Goal: Task Accomplishment & Management: Complete application form

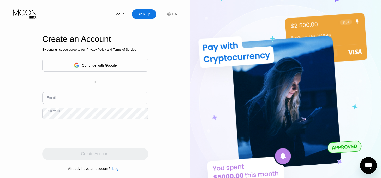
click at [97, 99] on input "text" at bounding box center [95, 98] width 106 height 12
paste input "[EMAIL_ADDRESS][DOMAIN_NAME]"
type input "[EMAIL_ADDRESS][DOMAIN_NAME]"
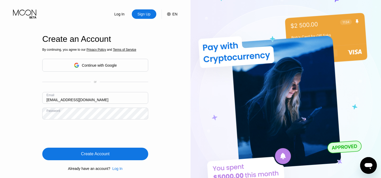
click at [116, 153] on div "Create Account" at bounding box center [95, 153] width 106 height 13
